Goal: Browse casually

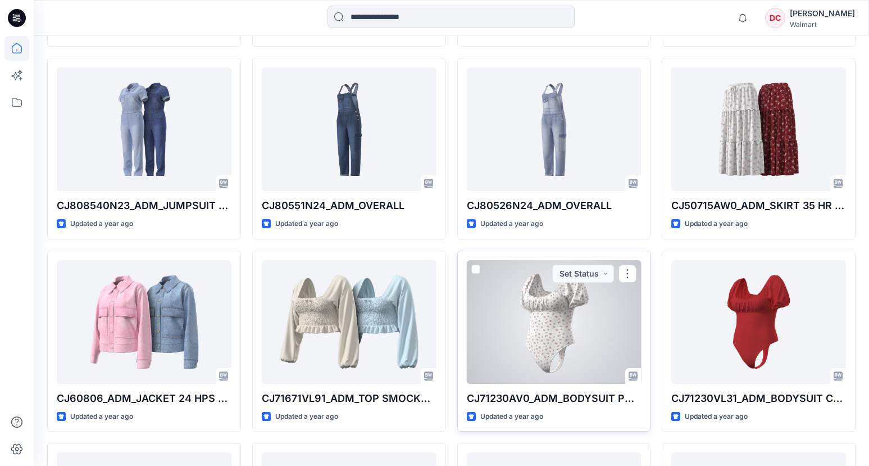
scroll to position [8182, 0]
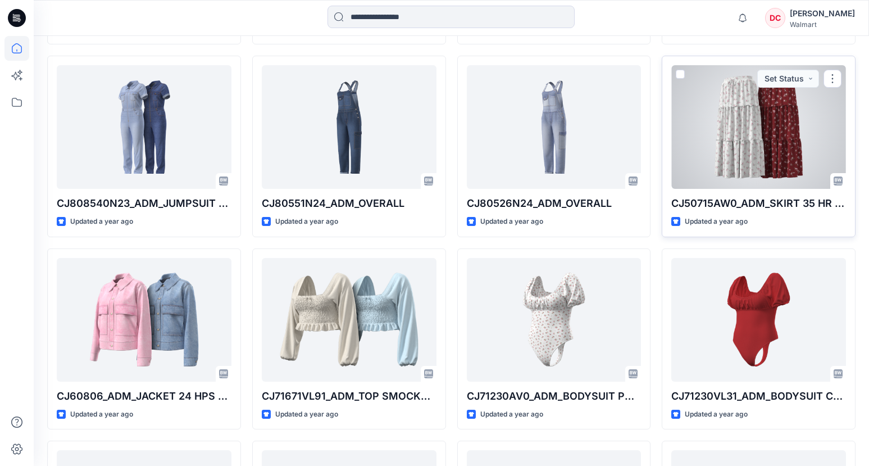
click at [729, 156] on div at bounding box center [758, 127] width 175 height 124
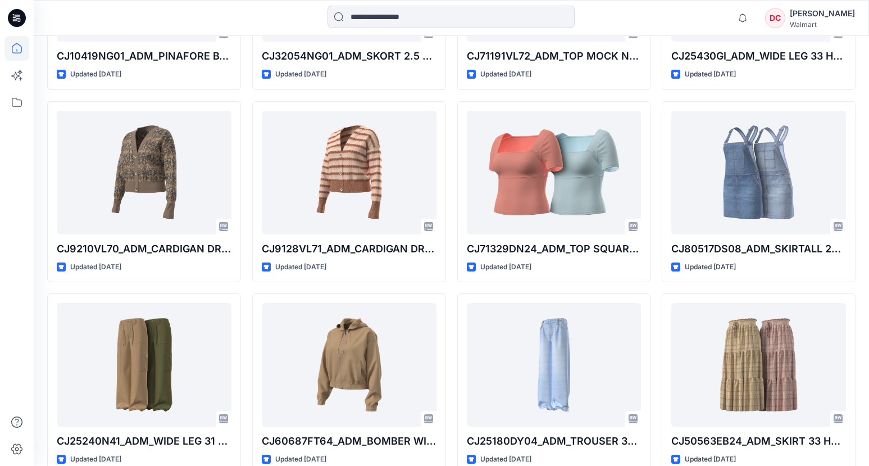
scroll to position [10893, 0]
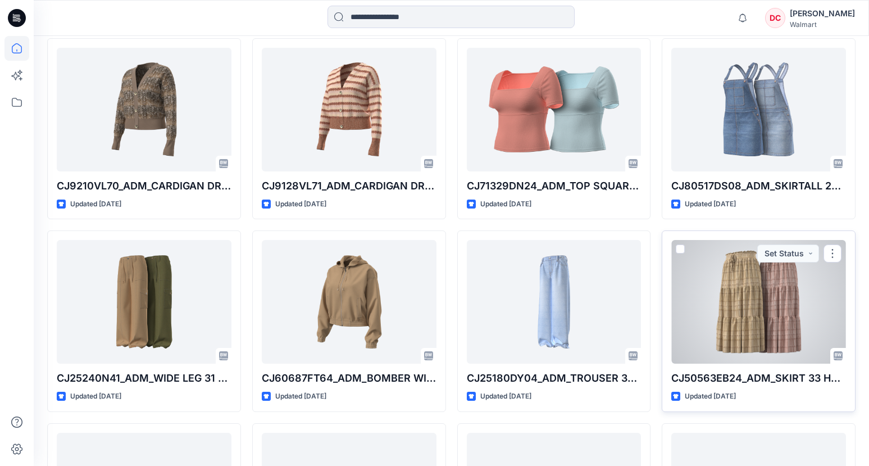
click at [765, 314] on div at bounding box center [758, 302] width 175 height 124
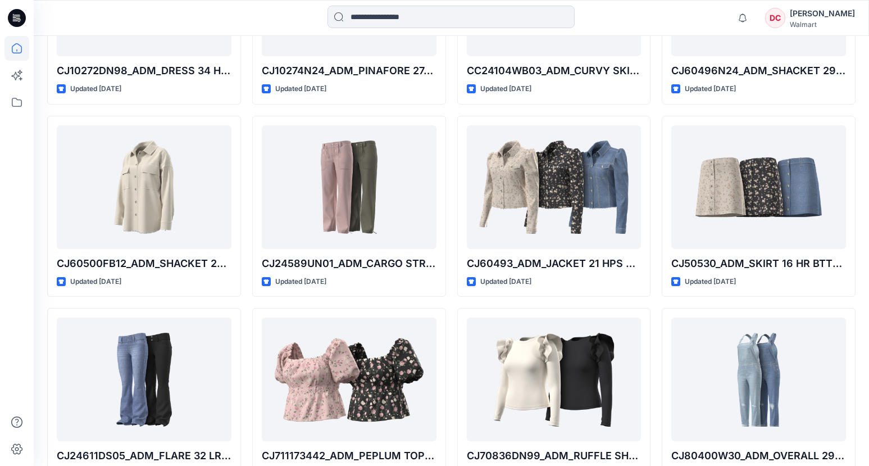
scroll to position [15361, 0]
